Goal: Task Accomplishment & Management: Use online tool/utility

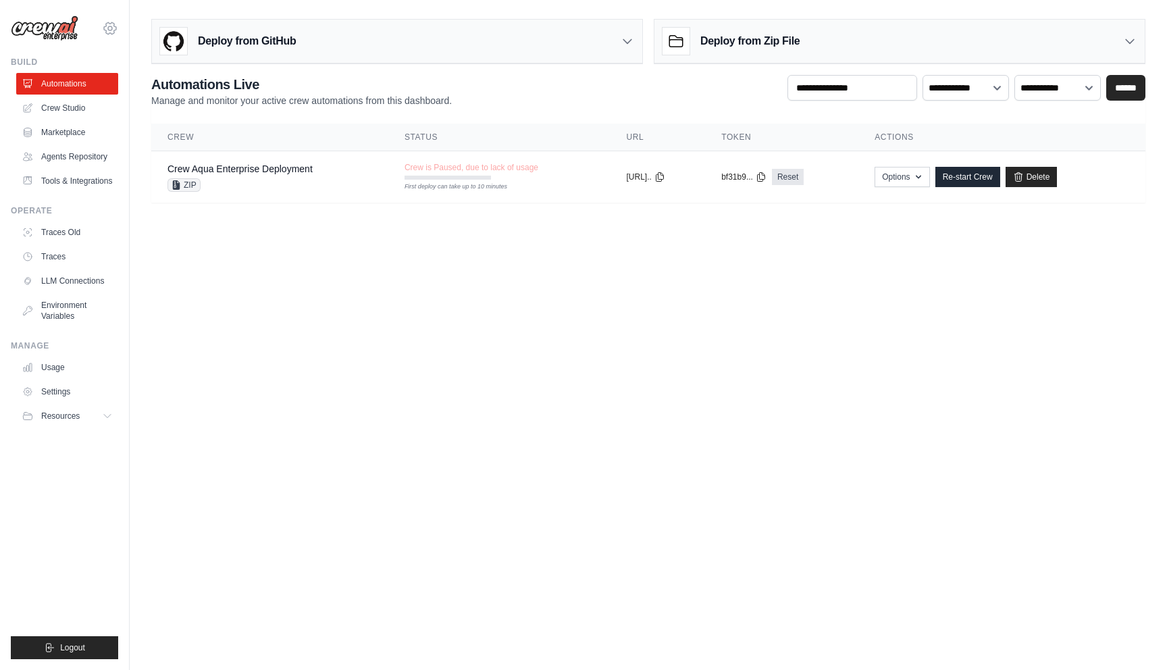
click at [107, 33] on icon at bounding box center [110, 28] width 16 height 16
click at [138, 87] on span "DS-DTS-Sandbox" at bounding box center [168, 84] width 107 height 14
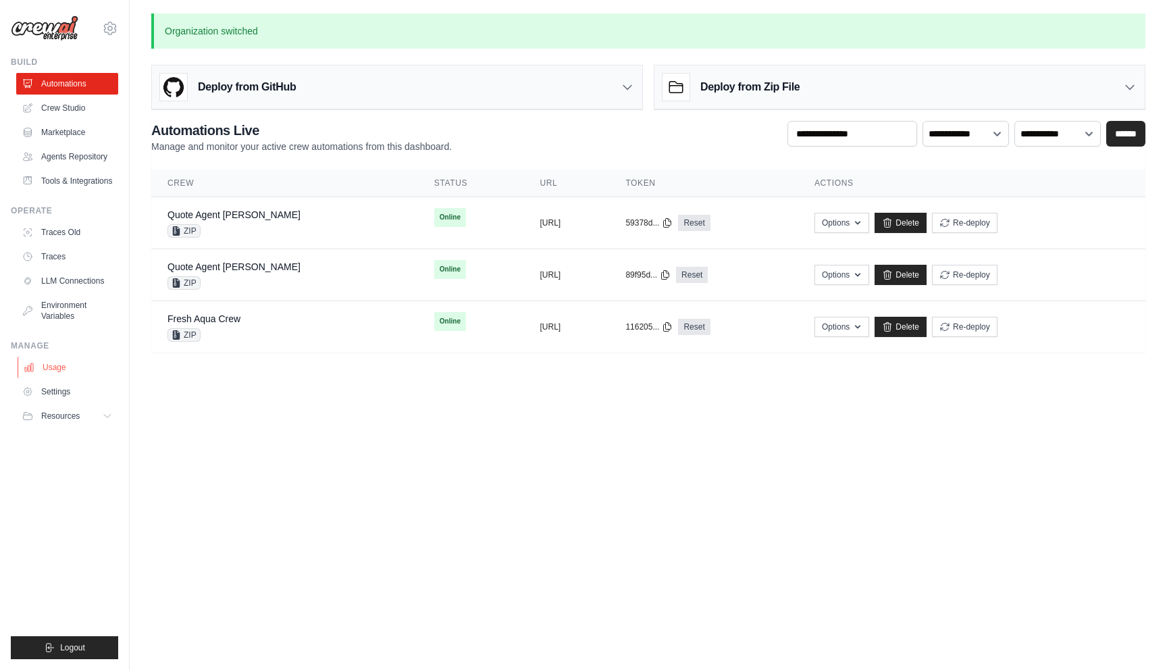
click at [64, 369] on link "Usage" at bounding box center [69, 367] width 102 height 22
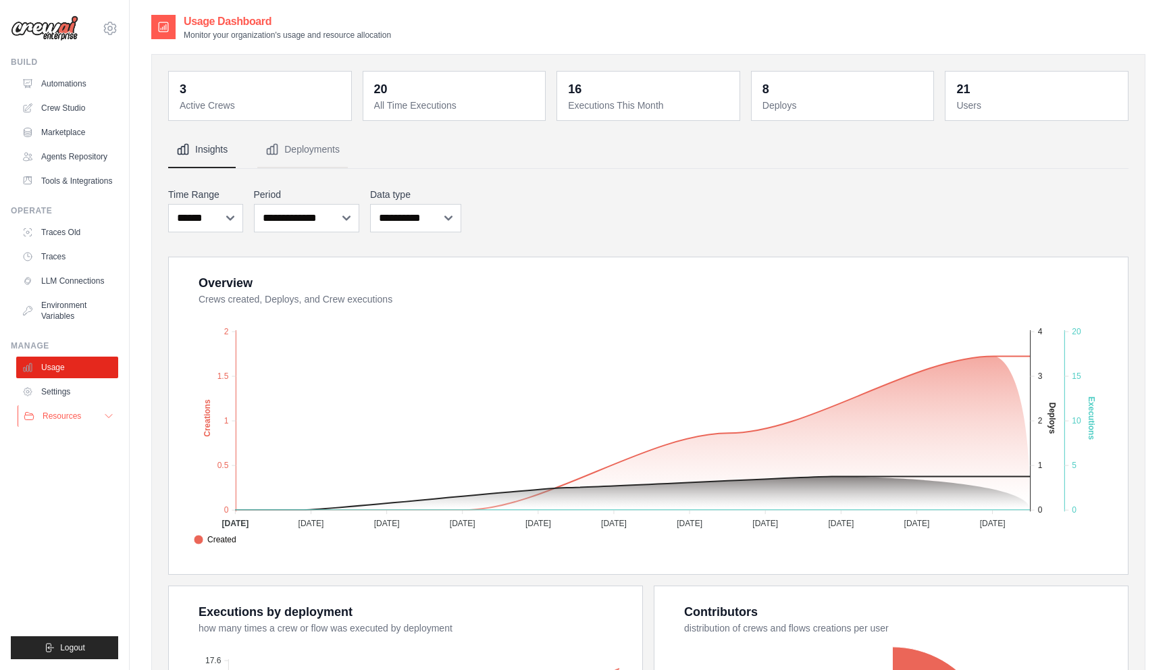
click at [79, 413] on span "Resources" at bounding box center [62, 415] width 38 height 11
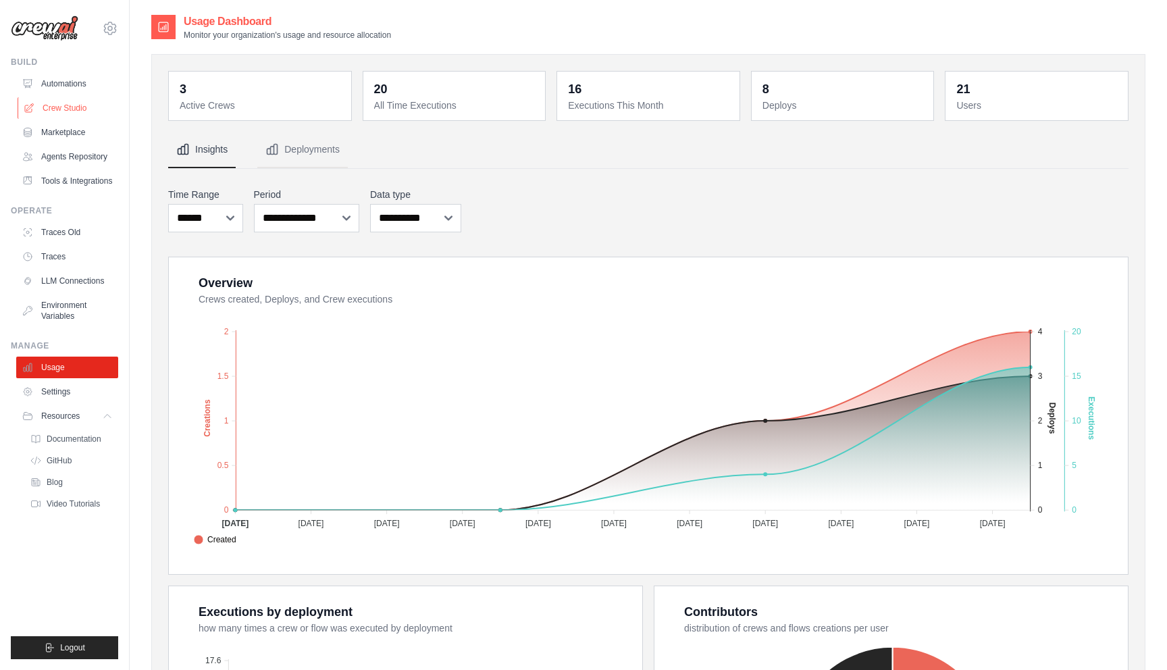
click at [78, 103] on link "Crew Studio" at bounding box center [69, 108] width 102 height 22
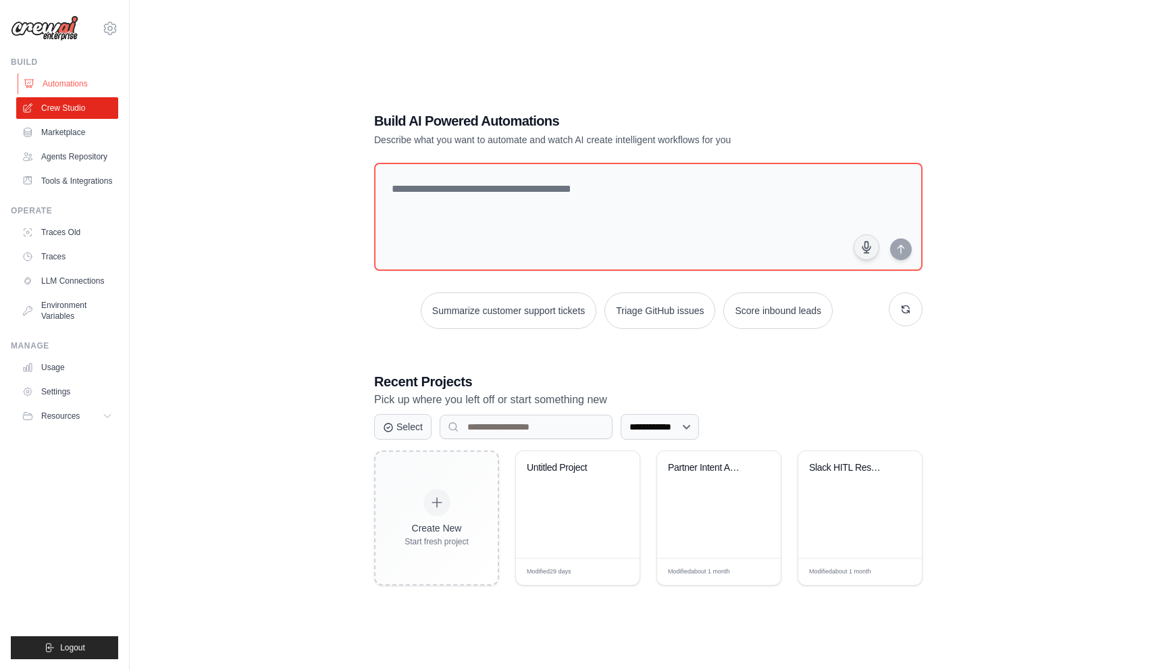
click at [72, 83] on link "Automations" at bounding box center [69, 84] width 102 height 22
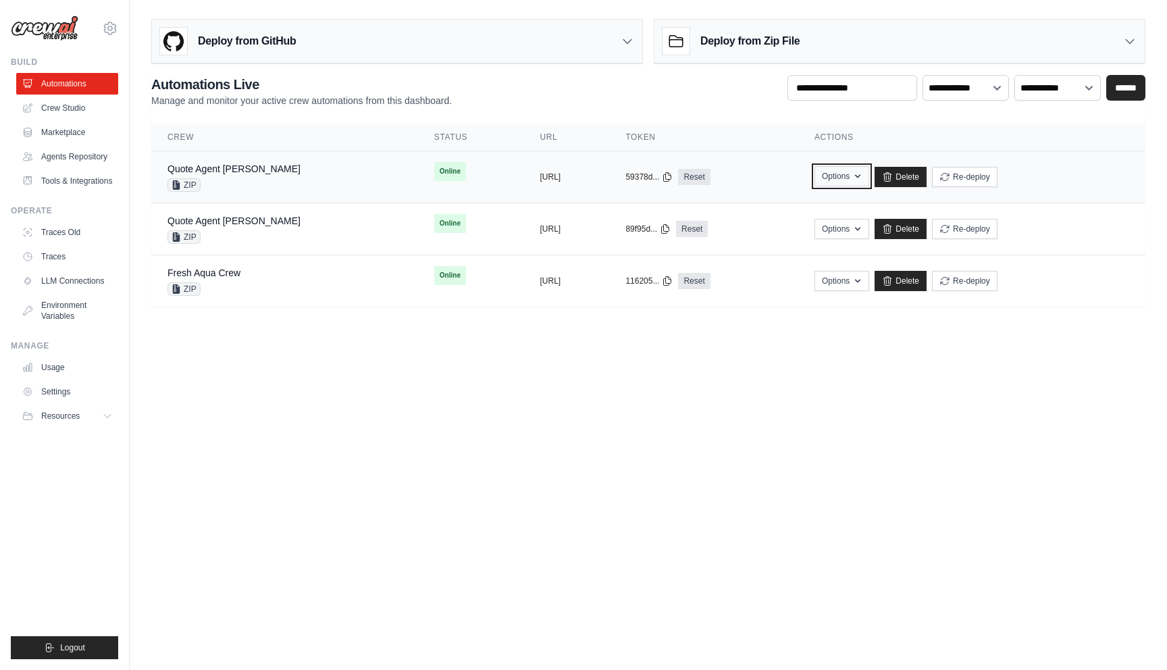
click at [869, 177] on button "Options" at bounding box center [841, 176] width 55 height 20
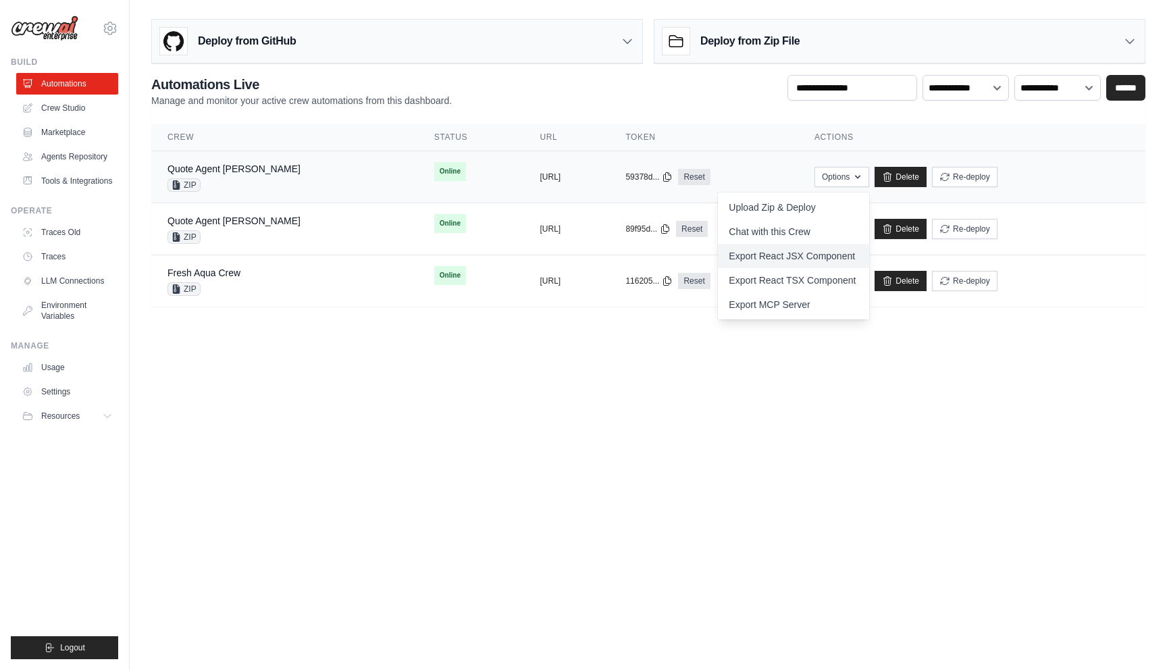
click at [817, 256] on link "Export React JSX Component" at bounding box center [793, 256] width 151 height 24
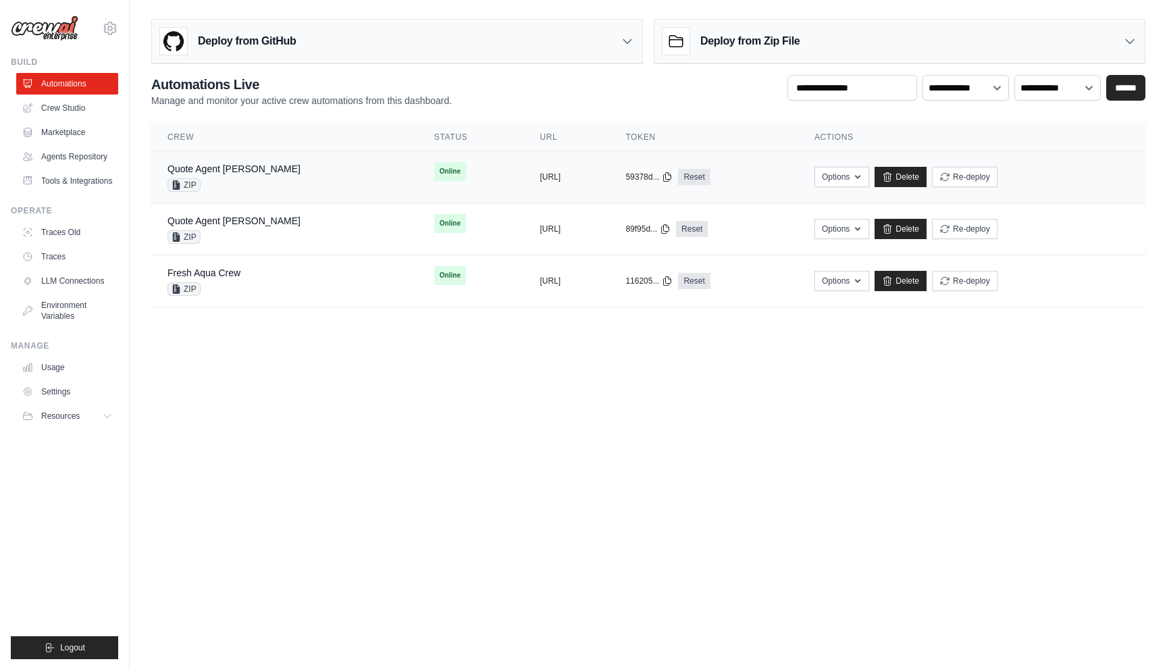
click at [259, 172] on div "Quote Agent [PERSON_NAME] ZIP" at bounding box center [284, 177] width 234 height 30
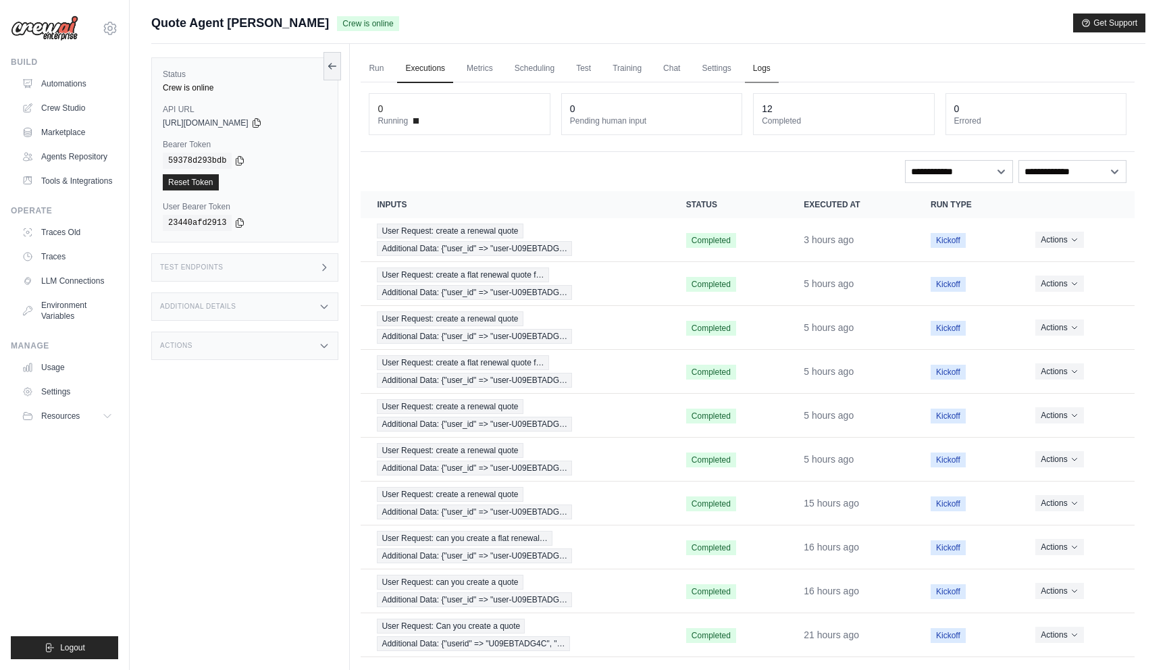
click at [755, 72] on link "Logs" at bounding box center [762, 69] width 34 height 28
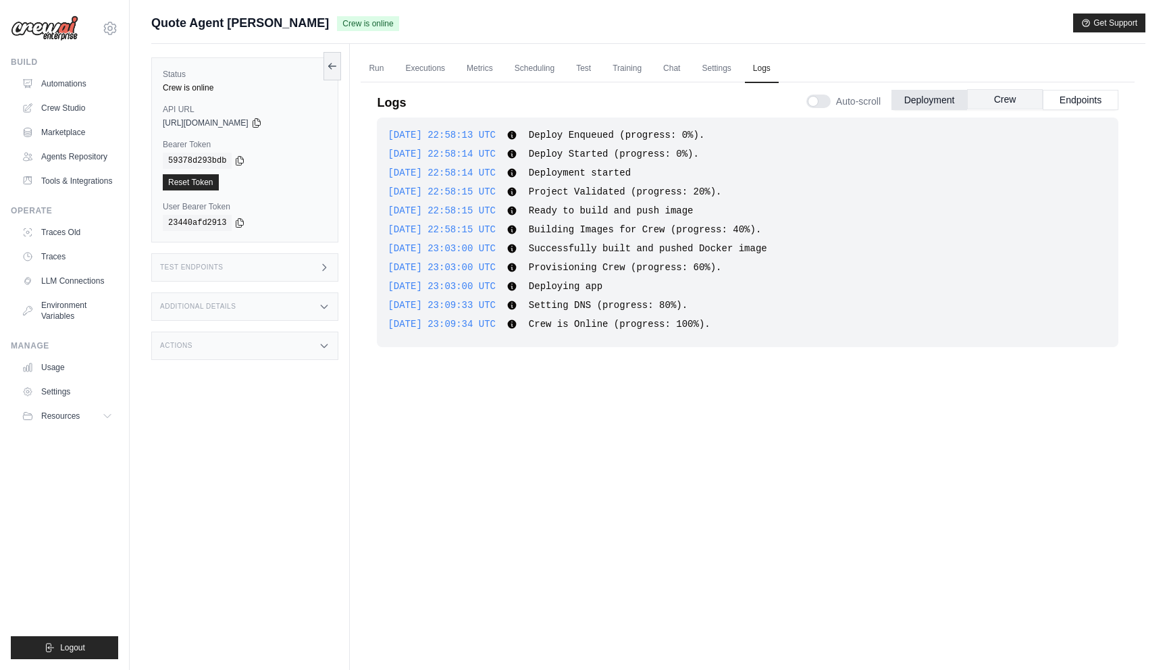
click at [1003, 102] on button "Crew" at bounding box center [1005, 99] width 76 height 20
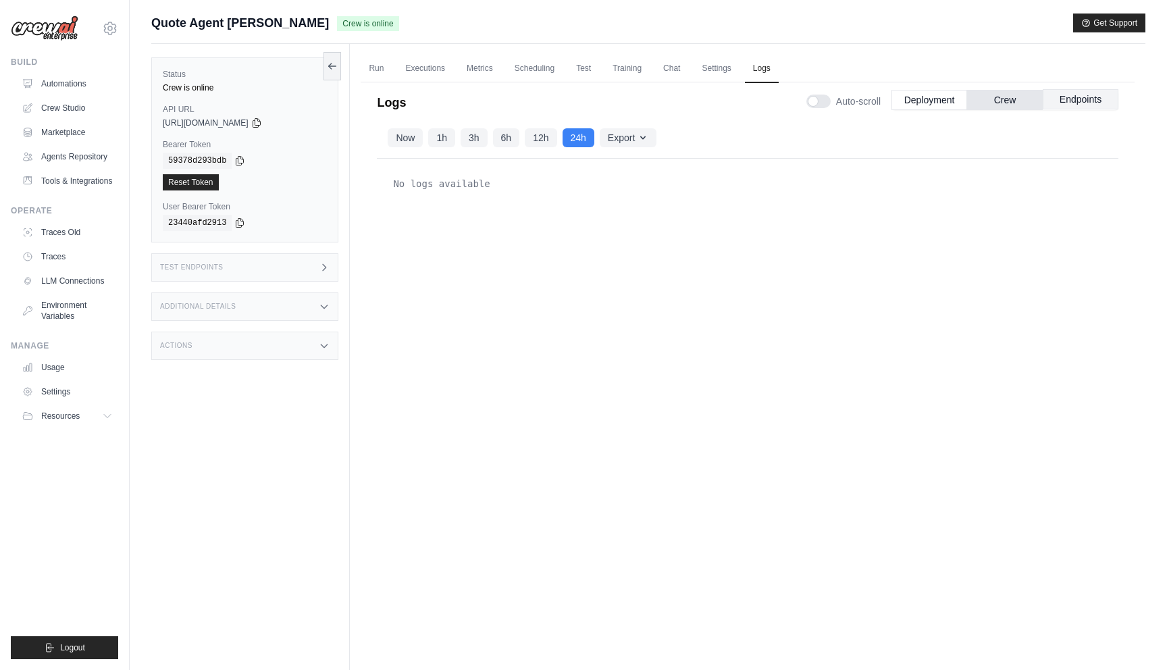
click at [1069, 105] on button "Endpoints" at bounding box center [1080, 99] width 76 height 20
click at [444, 144] on button "1h" at bounding box center [441, 137] width 27 height 19
click at [1000, 100] on button "Crew" at bounding box center [1005, 99] width 76 height 20
click at [928, 103] on button "Deployment" at bounding box center [929, 99] width 76 height 20
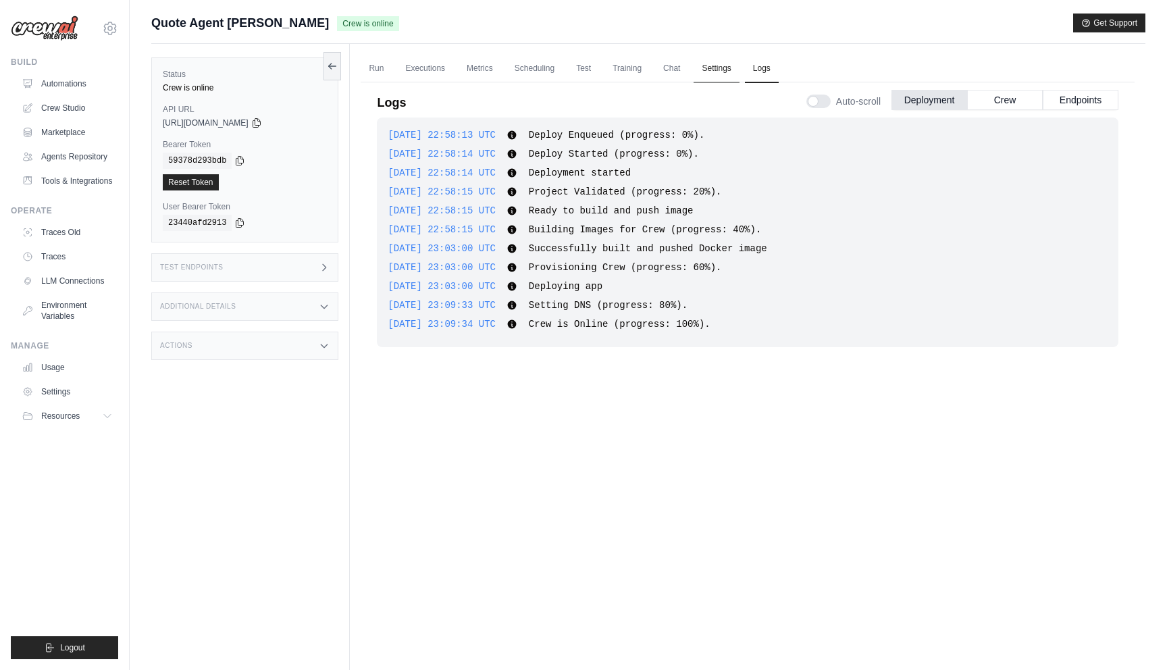
click at [716, 73] on link "Settings" at bounding box center [715, 69] width 45 height 28
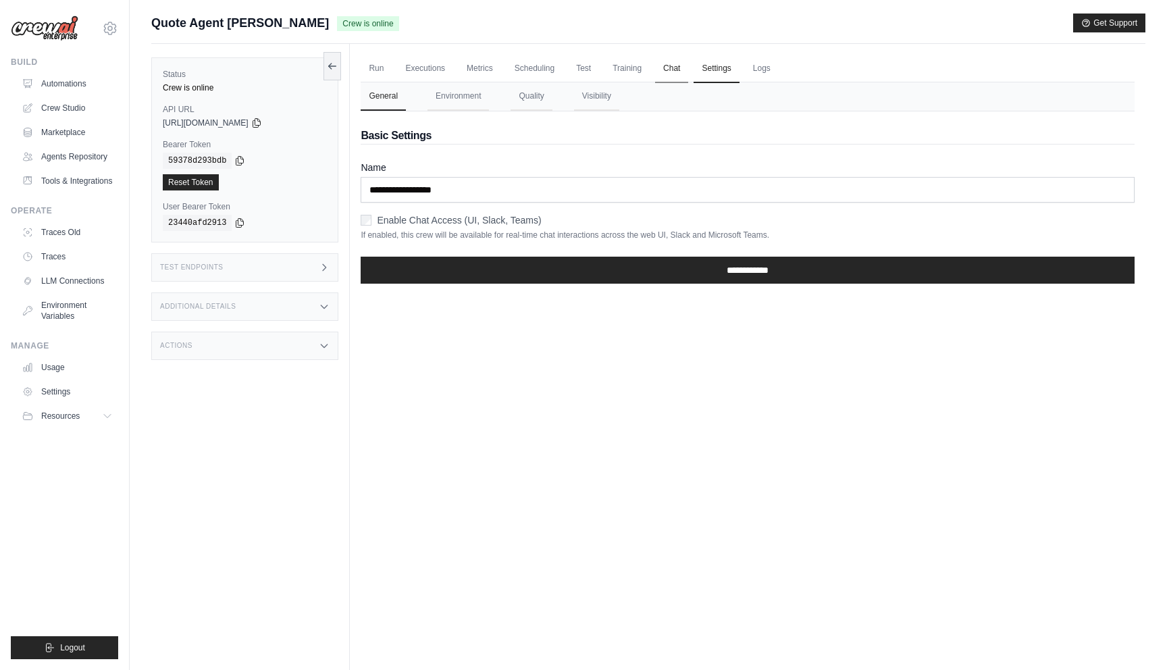
click at [670, 68] on link "Chat" at bounding box center [671, 69] width 33 height 28
click at [602, 87] on button "Visibility" at bounding box center [596, 96] width 45 height 28
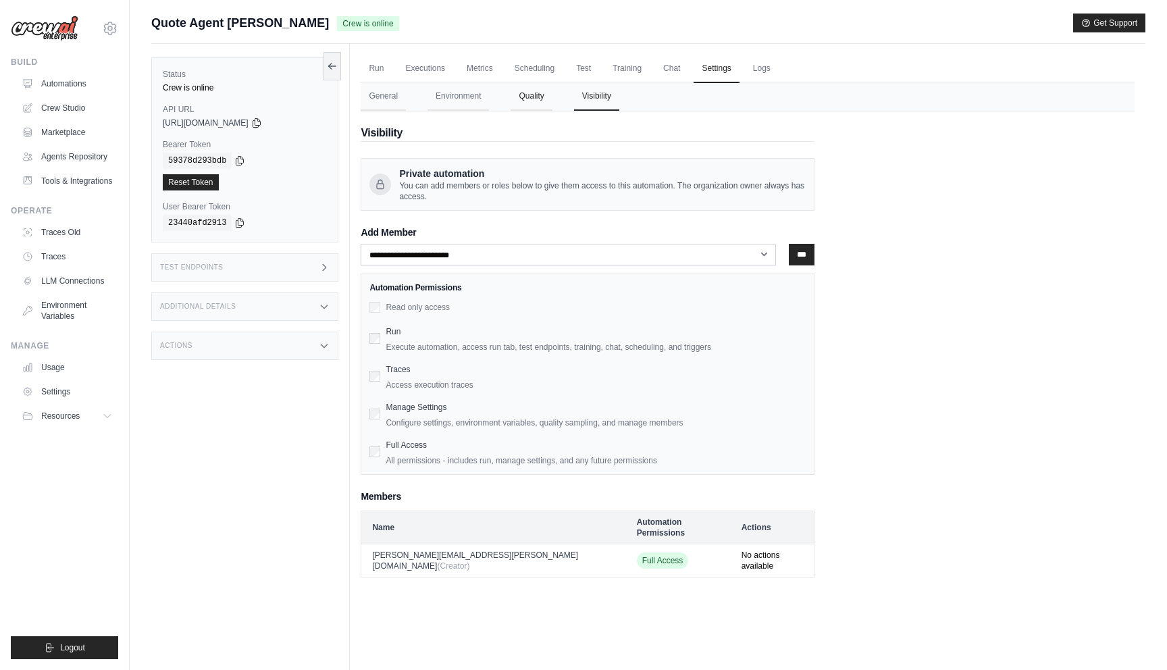
click at [535, 90] on button "Quality" at bounding box center [530, 96] width 41 height 28
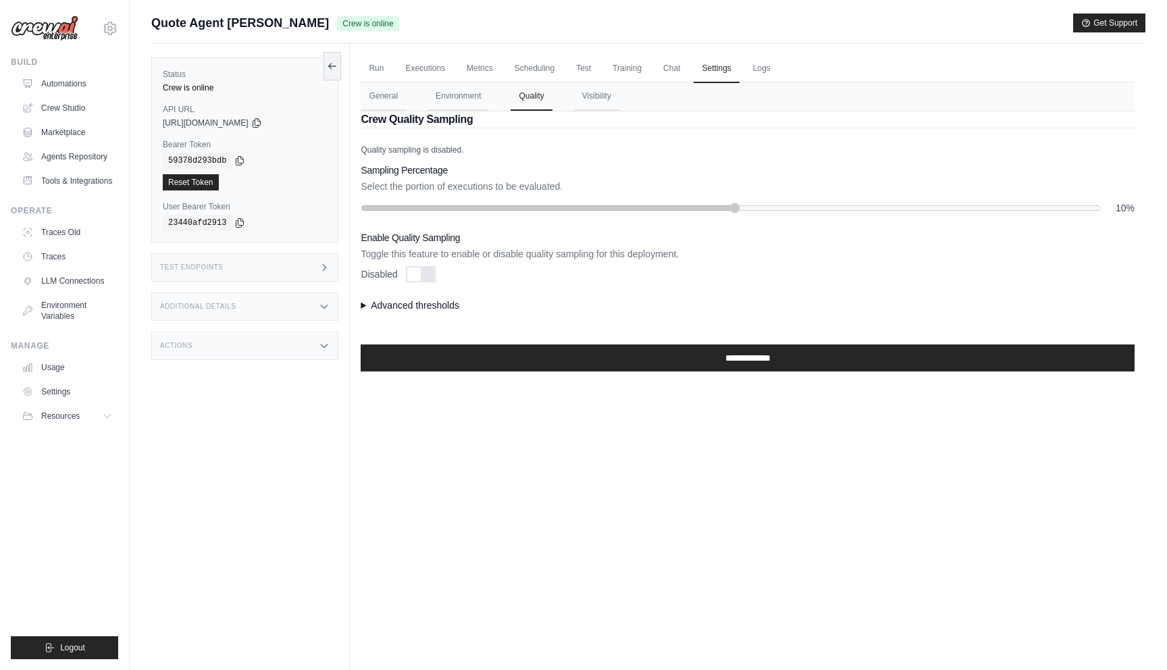
click at [573, 88] on nav "General Environment Quality Visibility" at bounding box center [748, 96] width 774 height 28
click at [587, 93] on button "Visibility" at bounding box center [596, 96] width 45 height 28
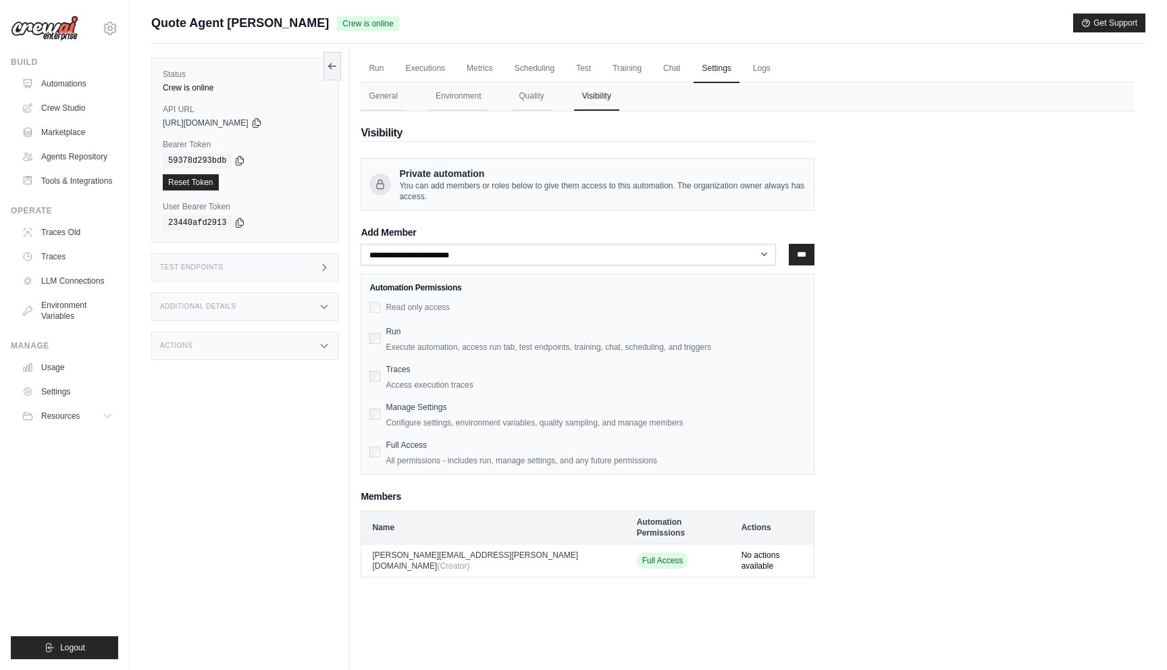
drag, startPoint x: 491, startPoint y: 92, endPoint x: 502, endPoint y: 115, distance: 26.0
click at [502, 115] on div "**********" at bounding box center [748, 329] width 774 height 495
click at [477, 98] on button "Environment" at bounding box center [457, 96] width 61 height 28
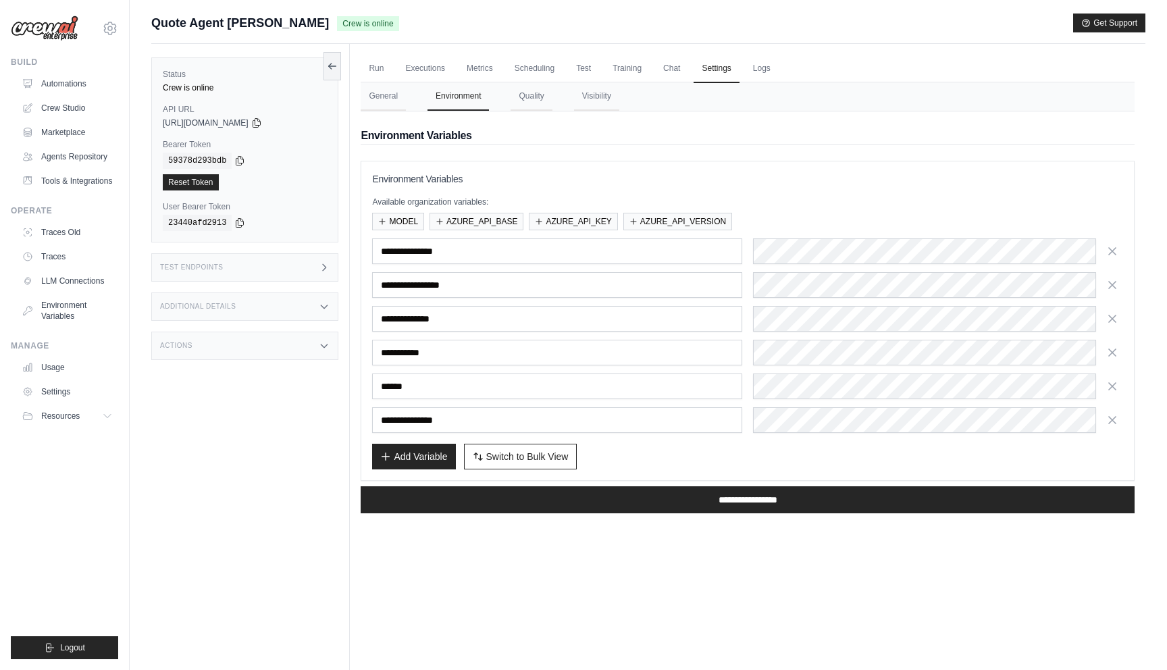
click at [568, 157] on div "**********" at bounding box center [748, 317] width 774 height 413
click at [397, 102] on button "General" at bounding box center [383, 96] width 45 height 28
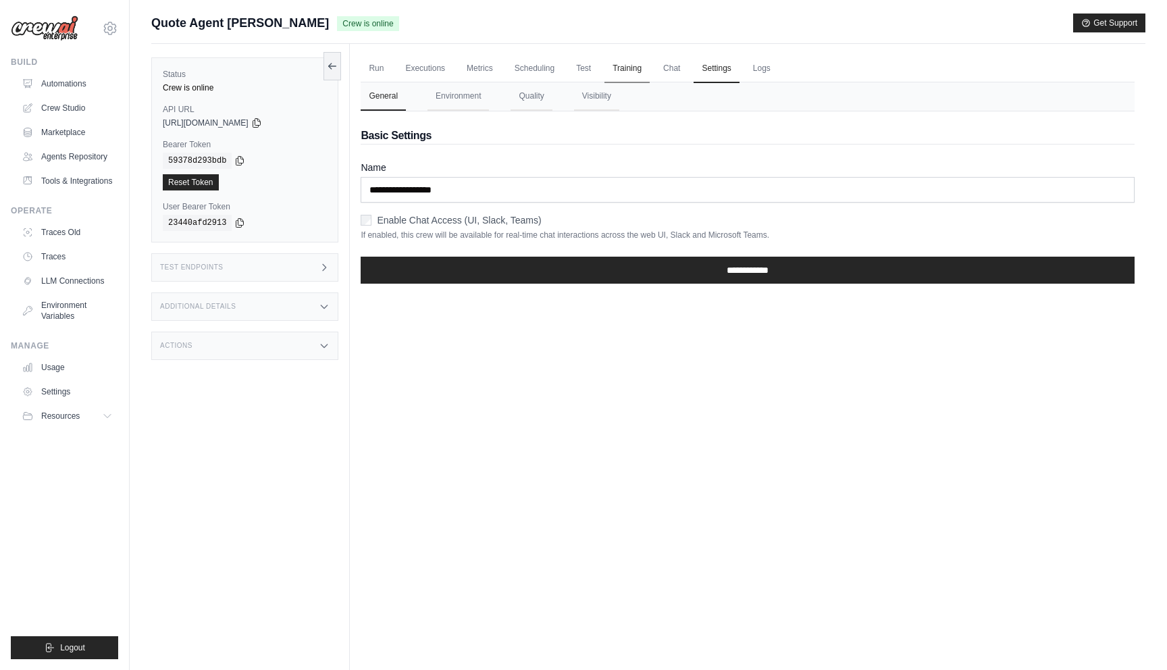
click at [610, 70] on link "Training" at bounding box center [626, 69] width 45 height 28
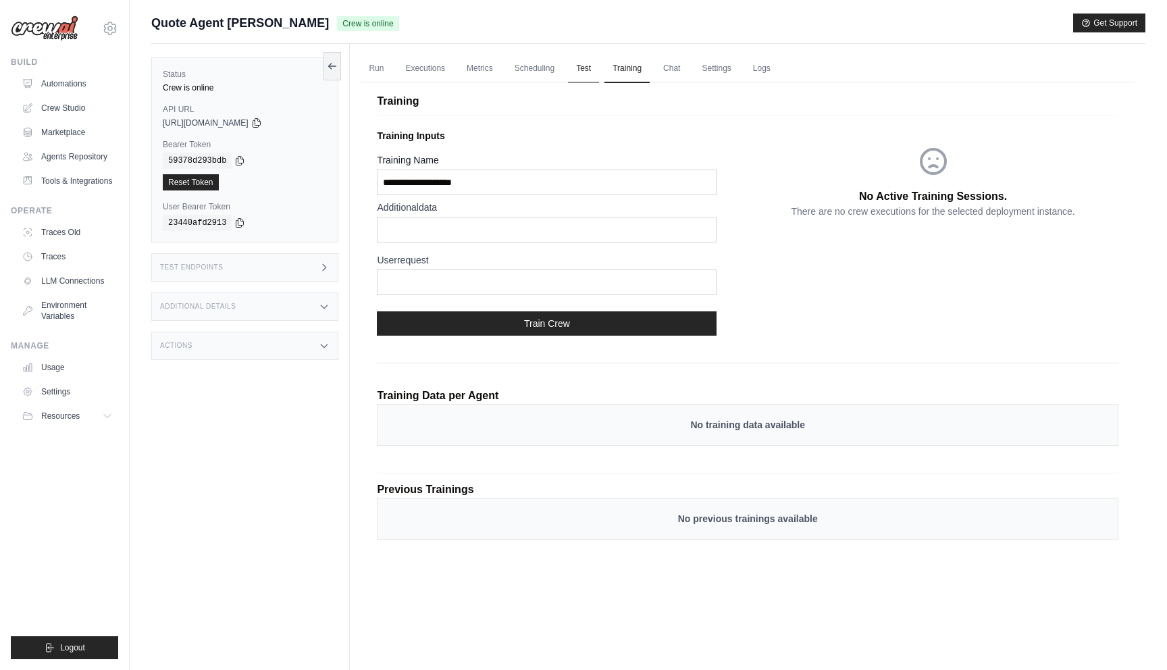
click at [570, 72] on link "Test" at bounding box center [583, 69] width 31 height 28
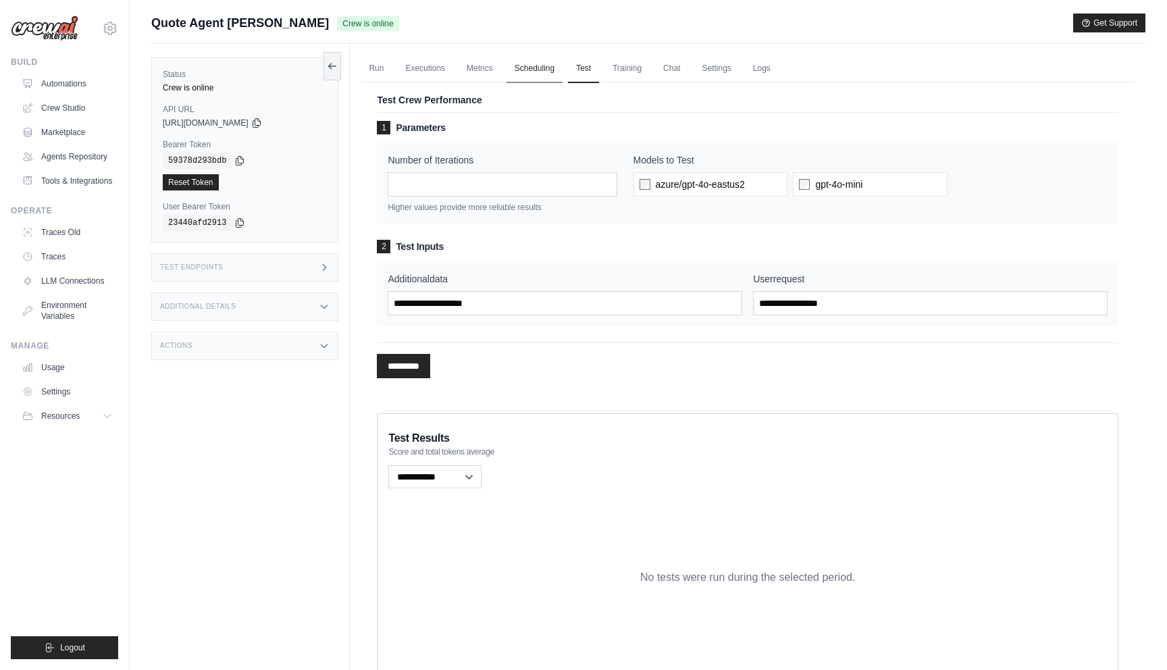
click at [524, 68] on link "Scheduling" at bounding box center [534, 69] width 56 height 28
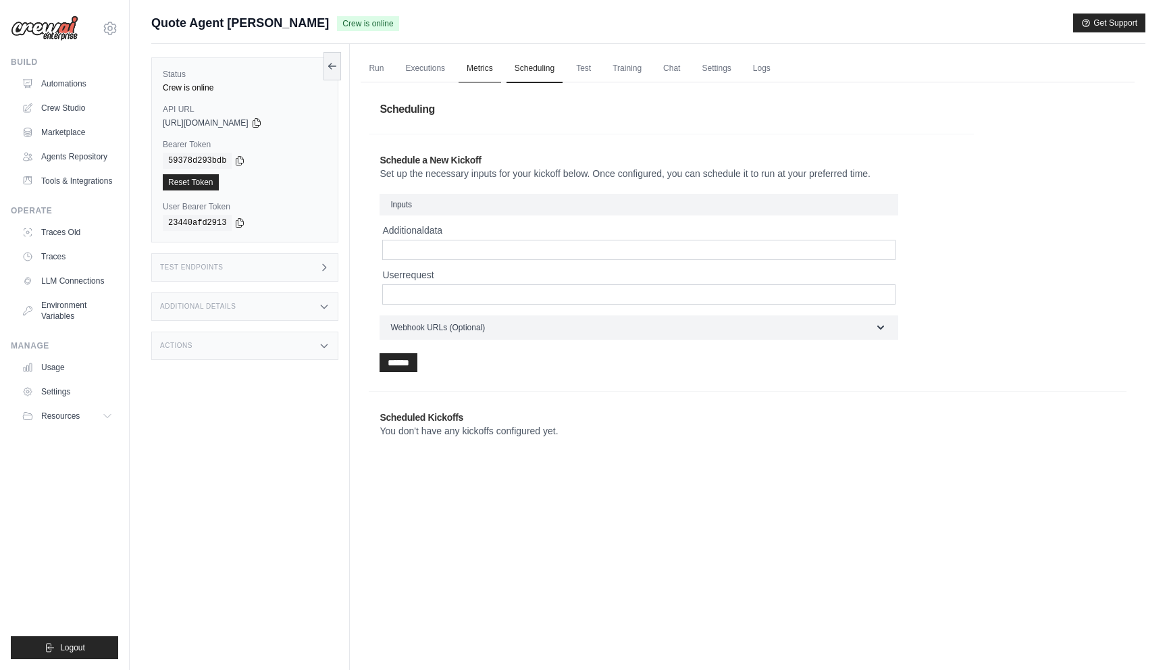
click at [476, 68] on link "Metrics" at bounding box center [479, 69] width 43 height 28
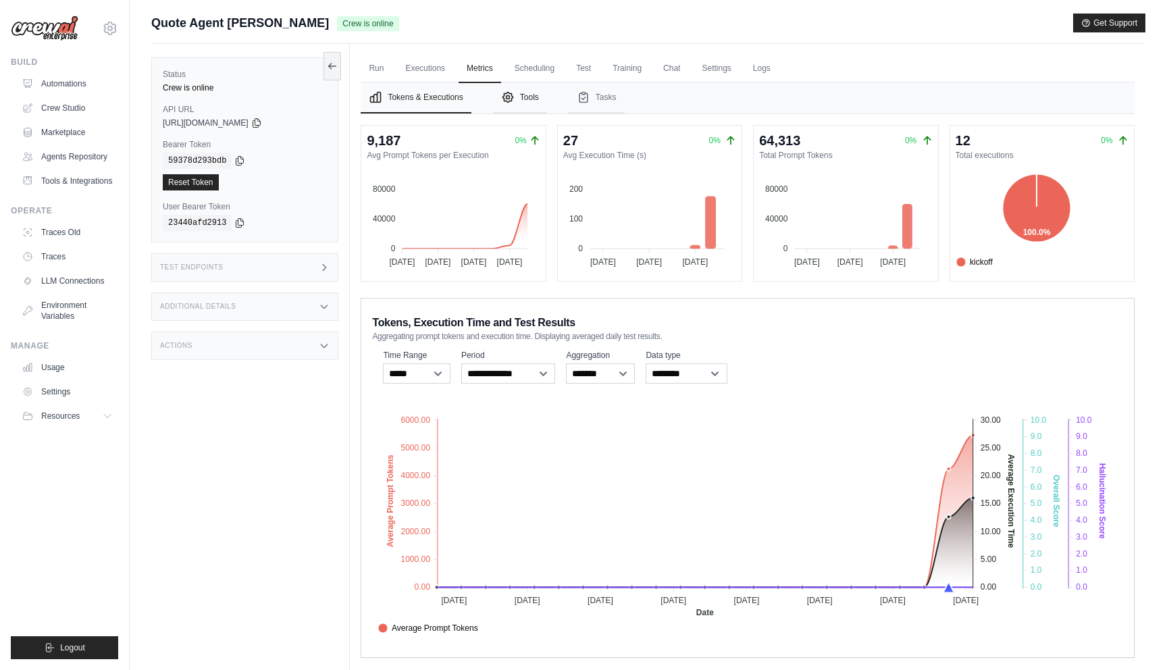
click at [518, 90] on button "Tools" at bounding box center [520, 97] width 54 height 31
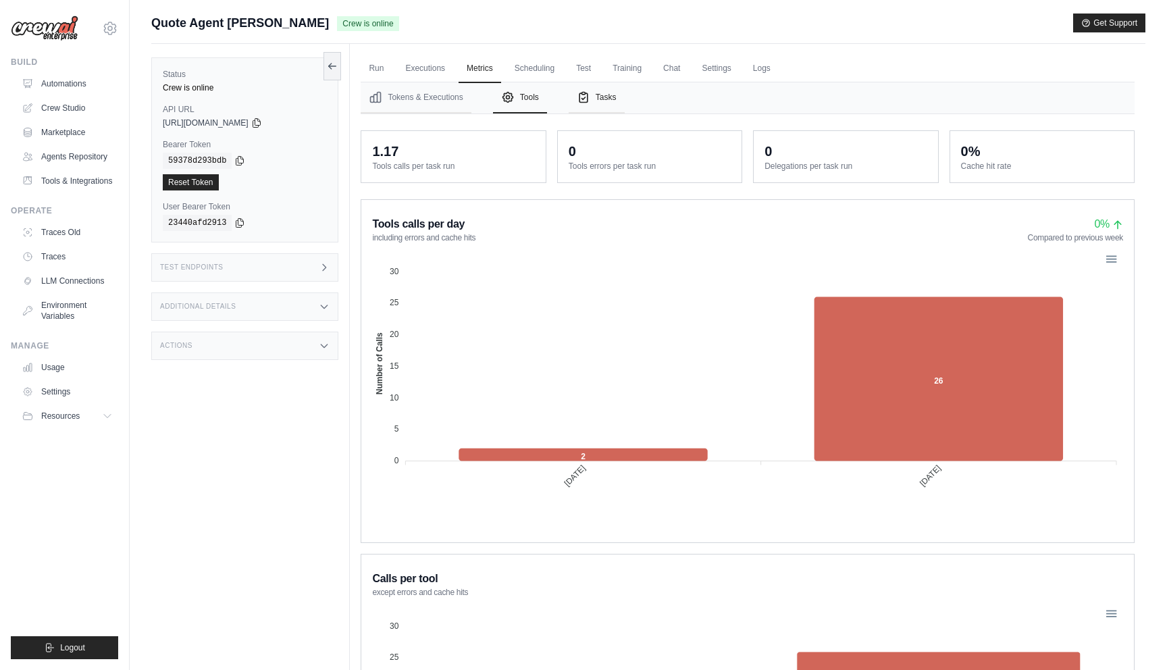
click at [597, 90] on button "Tasks" at bounding box center [596, 97] width 56 height 31
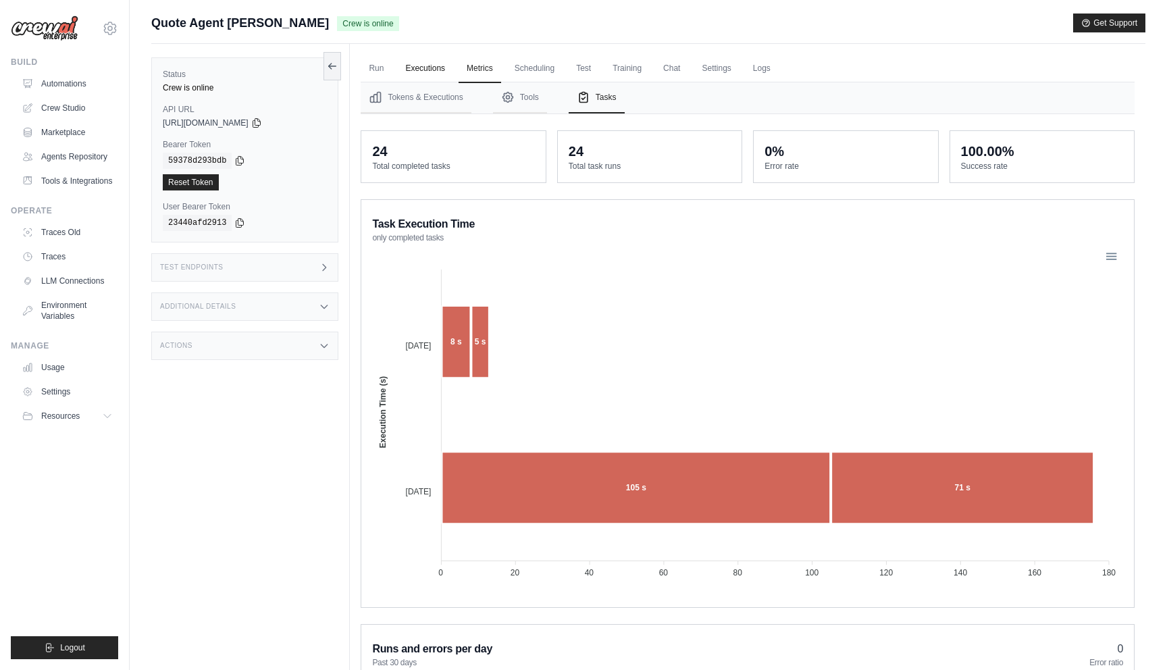
click at [408, 80] on link "Executions" at bounding box center [425, 69] width 56 height 28
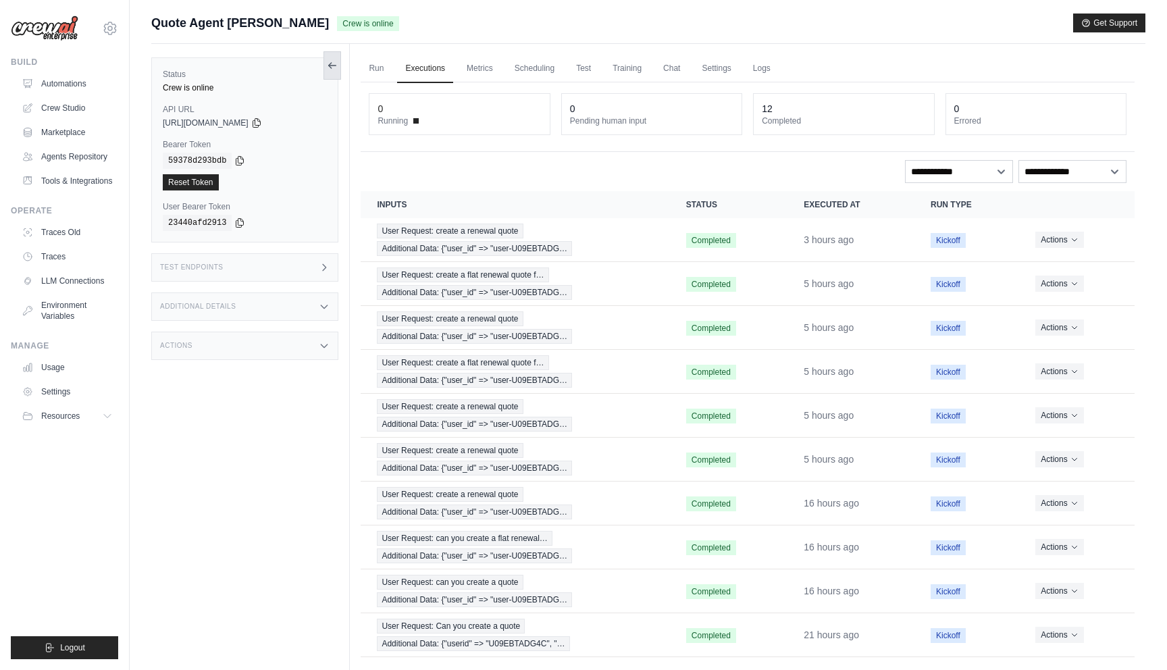
click at [330, 73] on button at bounding box center [332, 65] width 18 height 28
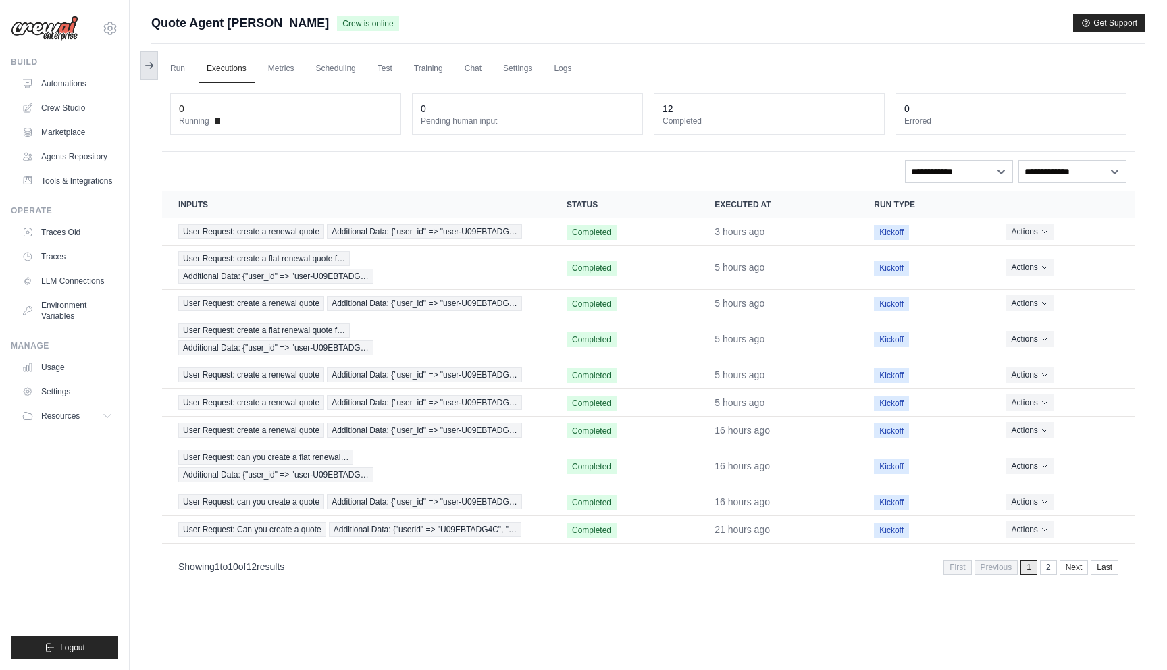
click at [152, 65] on icon at bounding box center [151, 65] width 3 height 5
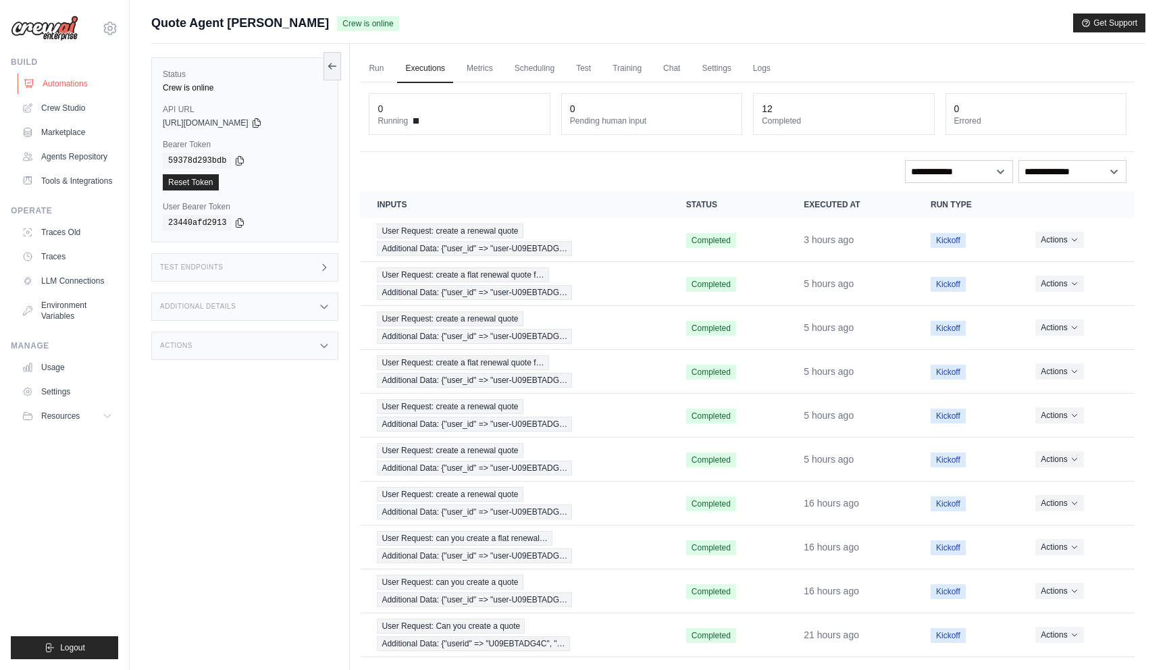
click at [71, 80] on link "Automations" at bounding box center [69, 84] width 102 height 22
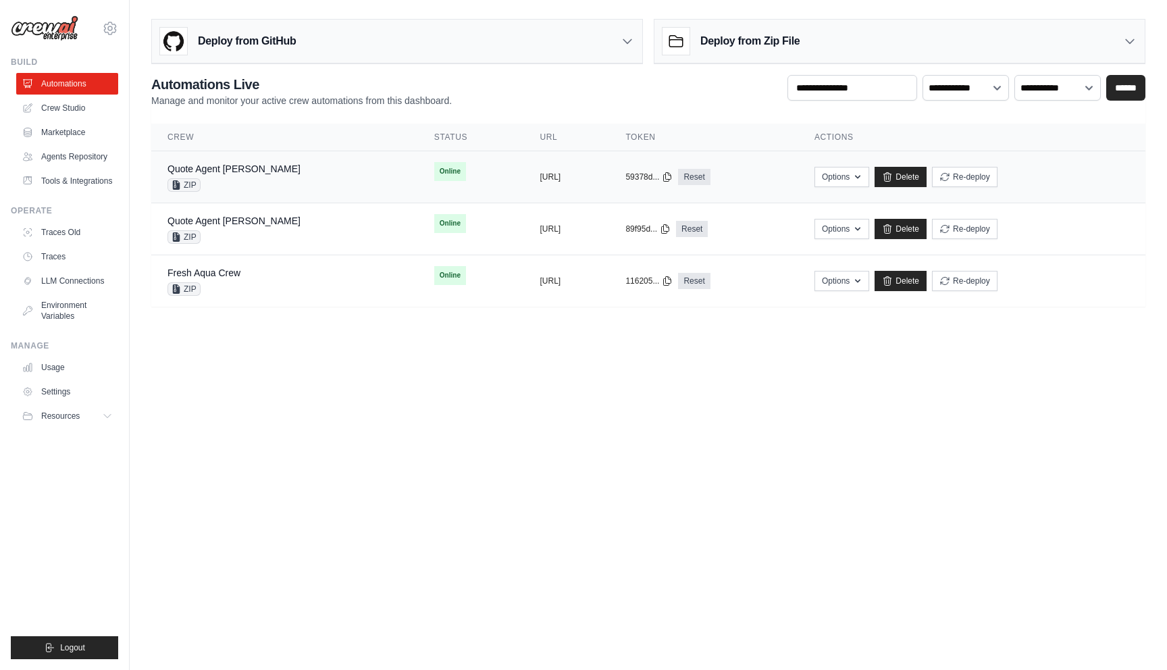
click at [189, 187] on span "ZIP" at bounding box center [183, 185] width 33 height 14
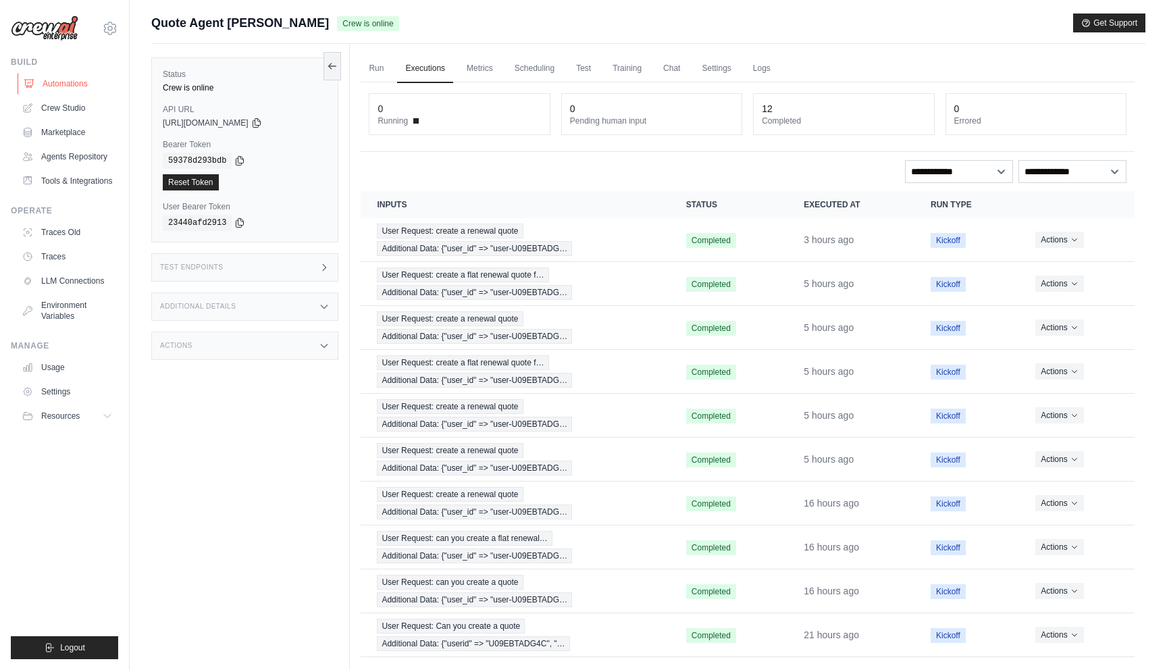
click at [58, 83] on link "Automations" at bounding box center [69, 84] width 102 height 22
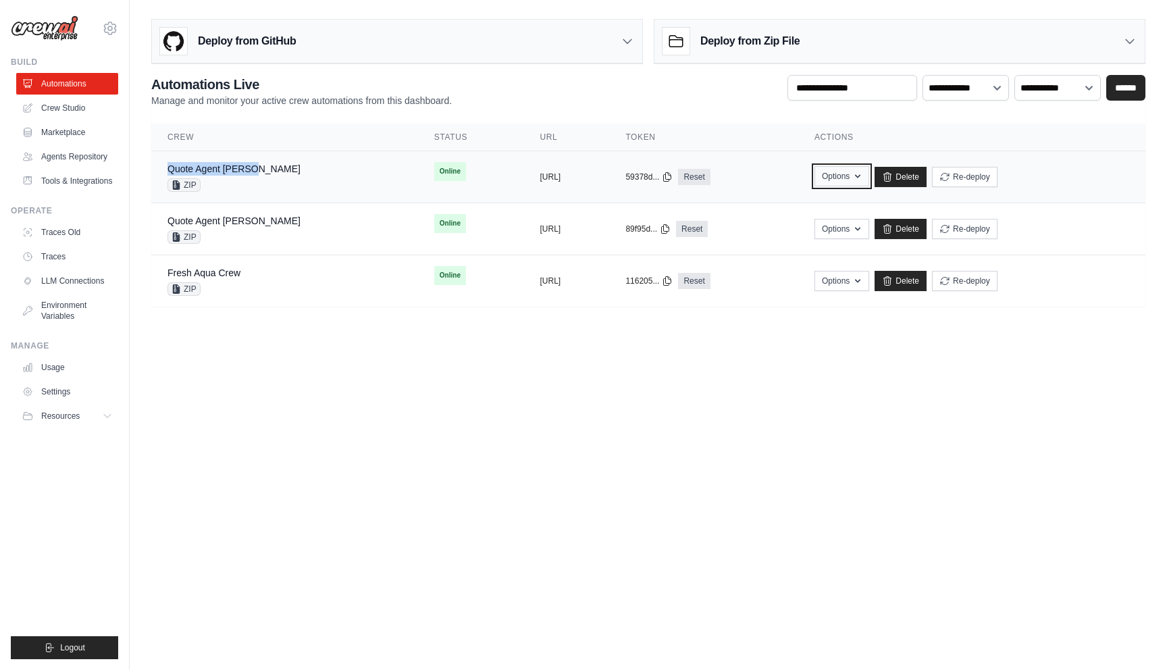
click at [854, 183] on button "Options" at bounding box center [841, 176] width 55 height 20
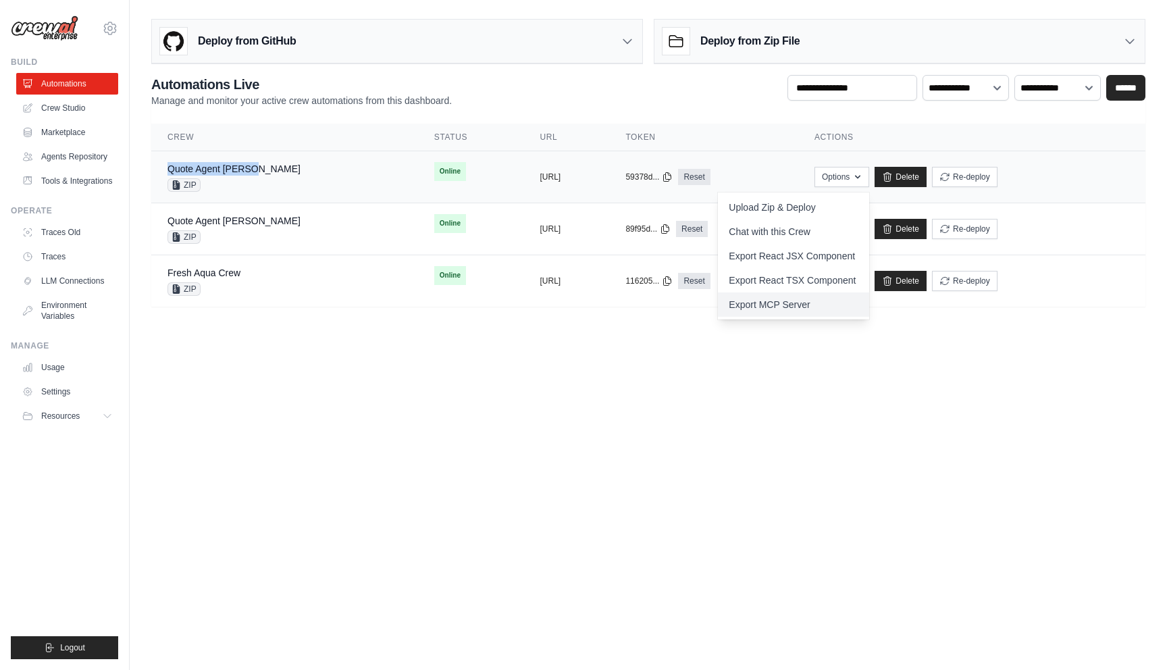
click at [805, 306] on link "Export MCP Server" at bounding box center [793, 304] width 151 height 24
